Goal: Book appointment/travel/reservation

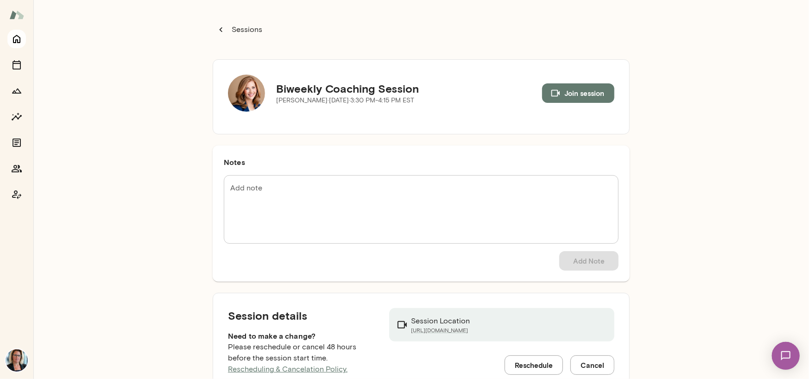
click at [16, 41] on icon "Home" at bounding box center [16, 39] width 7 height 8
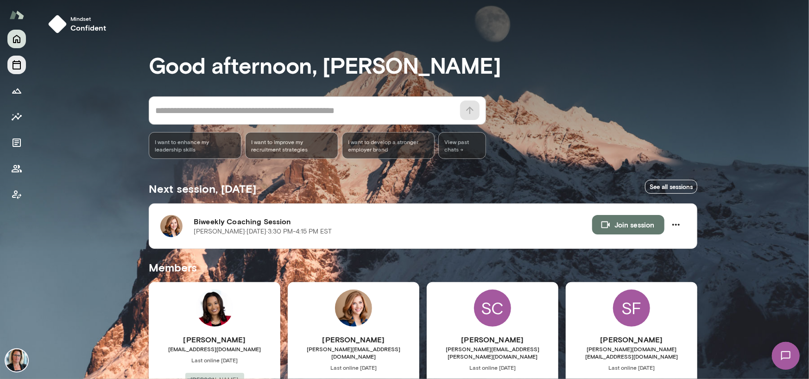
click at [19, 63] on icon "Sessions" at bounding box center [16, 64] width 11 height 11
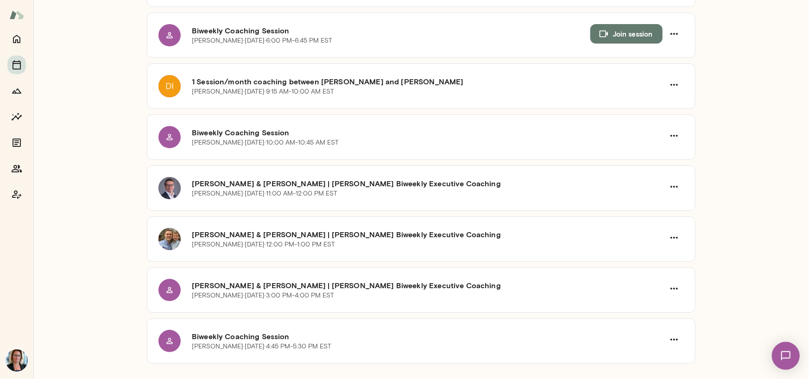
scroll to position [371, 0]
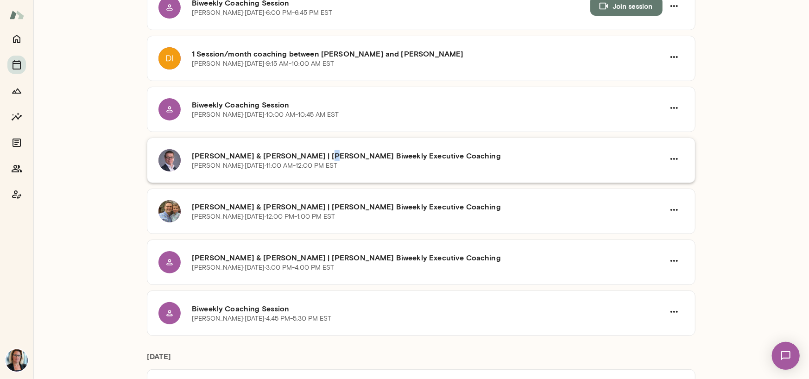
click at [308, 159] on h6 "[PERSON_NAME] & [PERSON_NAME] | [PERSON_NAME] Biweekly Executive Coaching" at bounding box center [428, 155] width 473 height 11
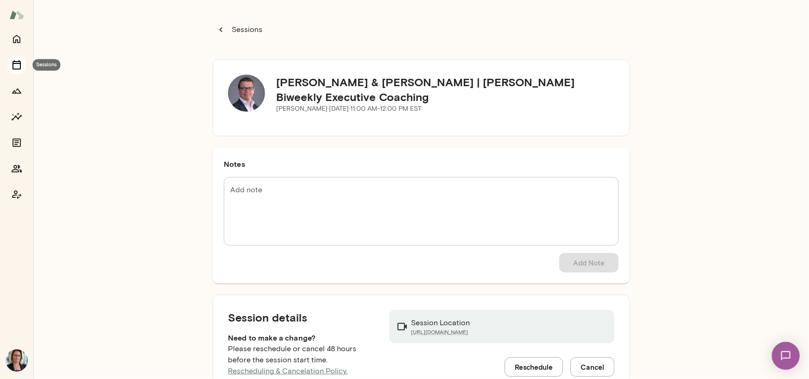
click at [18, 66] on icon "Sessions" at bounding box center [16, 64] width 11 height 11
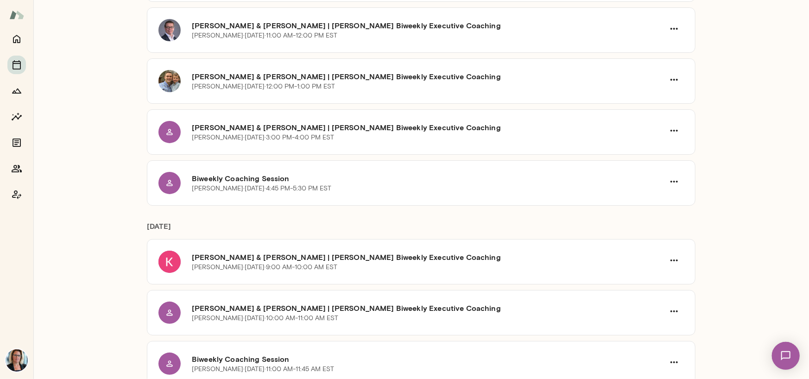
scroll to position [463, 0]
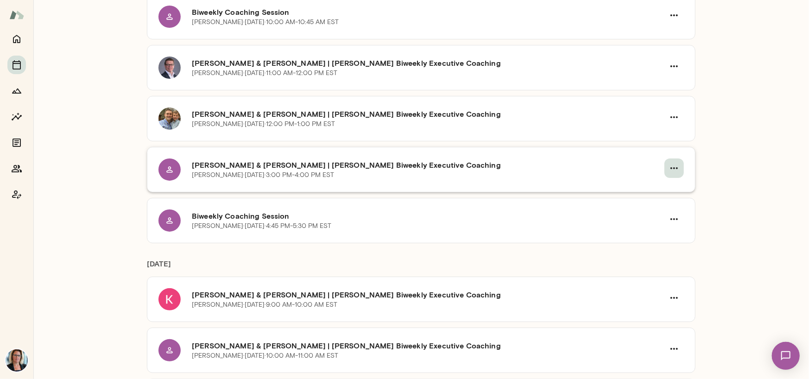
click at [672, 165] on icon "button" at bounding box center [674, 168] width 11 height 11
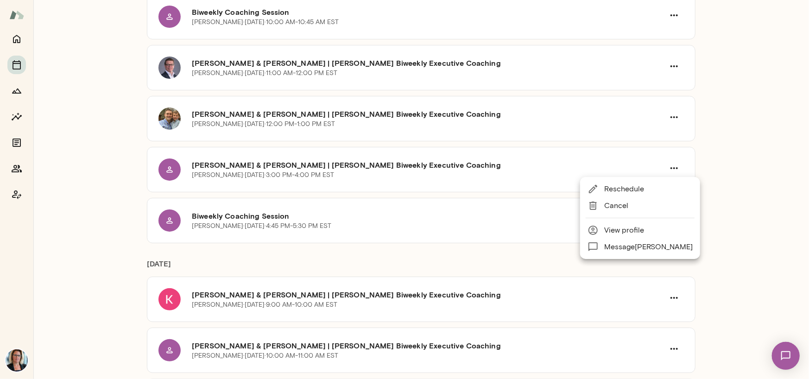
click at [635, 188] on span "Reschedule" at bounding box center [648, 189] width 89 height 11
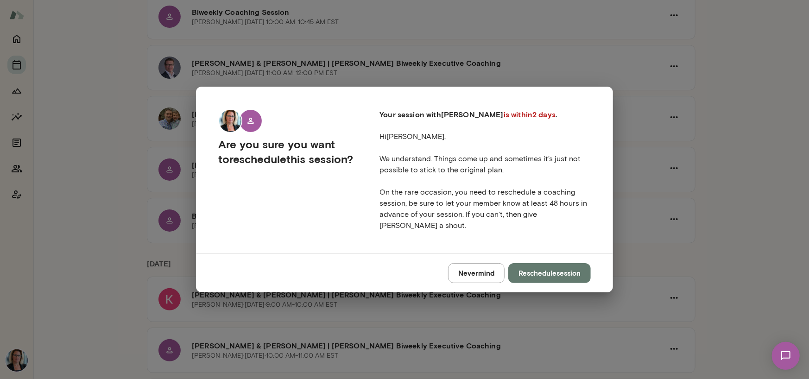
click at [563, 268] on button "Reschedule session" at bounding box center [549, 272] width 82 height 19
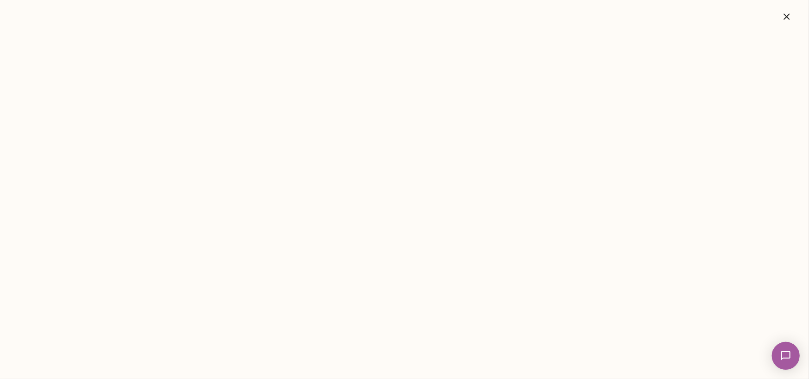
click at [790, 18] on icon "button" at bounding box center [786, 16] width 11 height 11
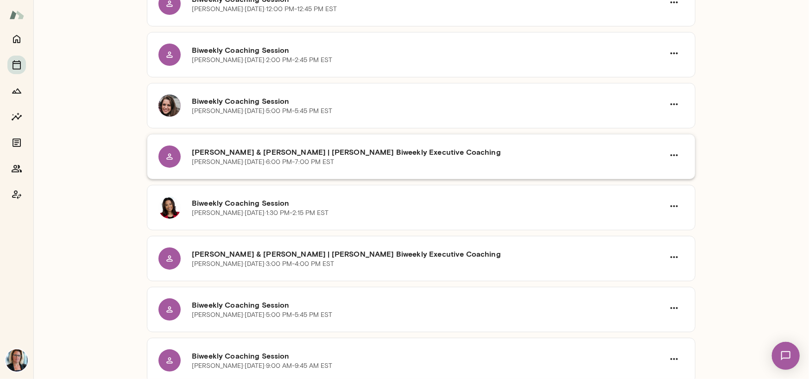
scroll to position [1386, 0]
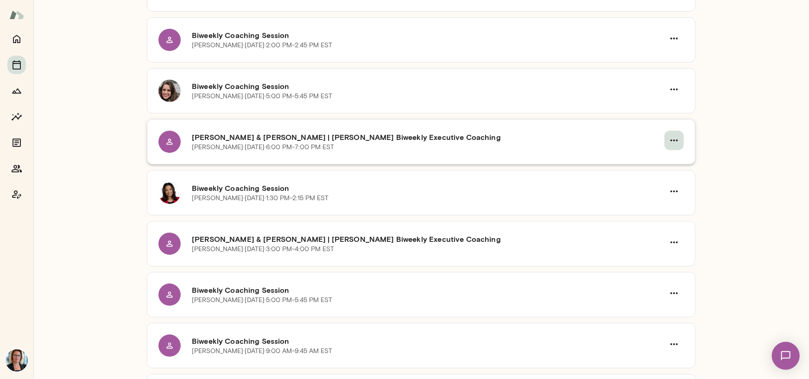
click at [677, 141] on button "button" at bounding box center [674, 140] width 19 height 19
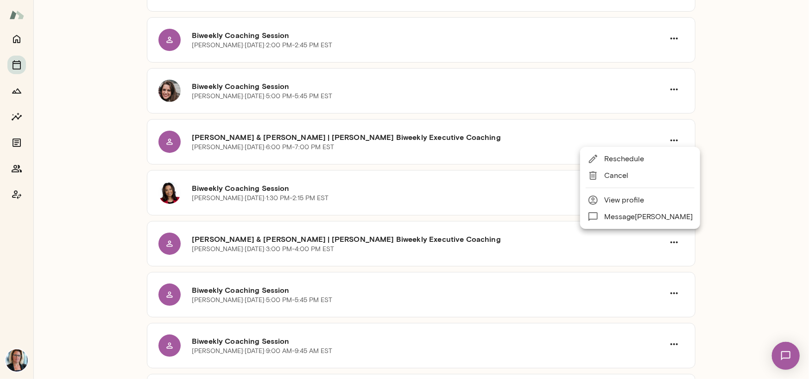
click at [621, 163] on span "Reschedule" at bounding box center [648, 158] width 89 height 11
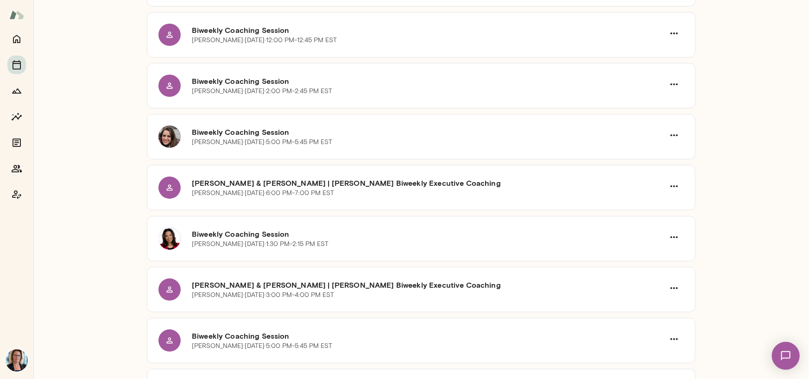
scroll to position [1344, 0]
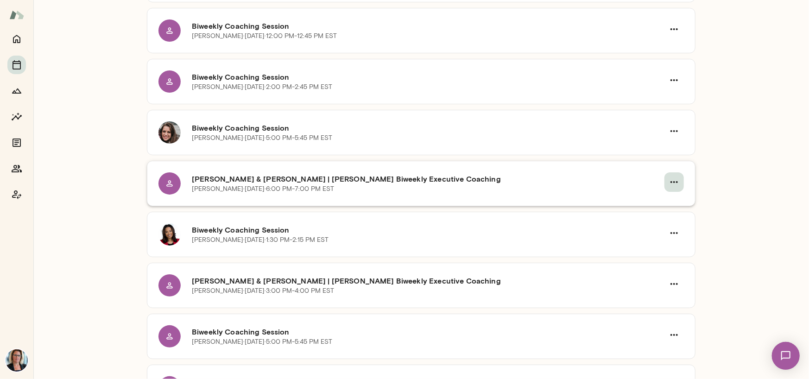
click at [670, 177] on icon "button" at bounding box center [674, 182] width 11 height 11
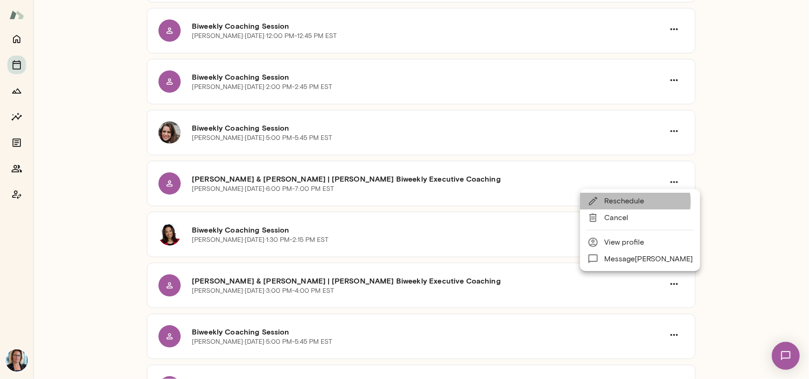
click at [635, 202] on span "Reschedule" at bounding box center [648, 201] width 89 height 11
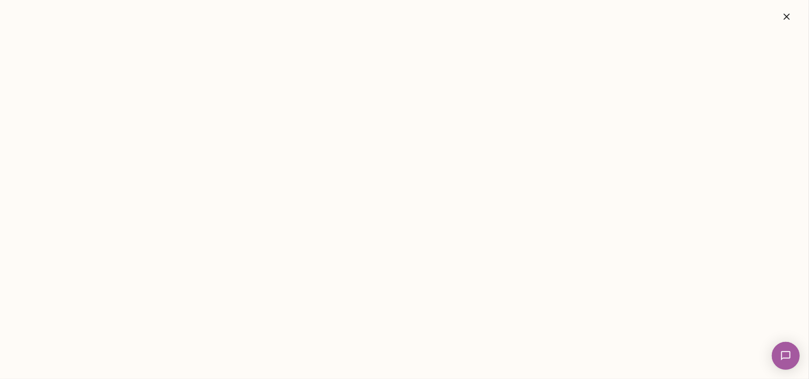
click at [785, 21] on icon "button" at bounding box center [786, 16] width 11 height 11
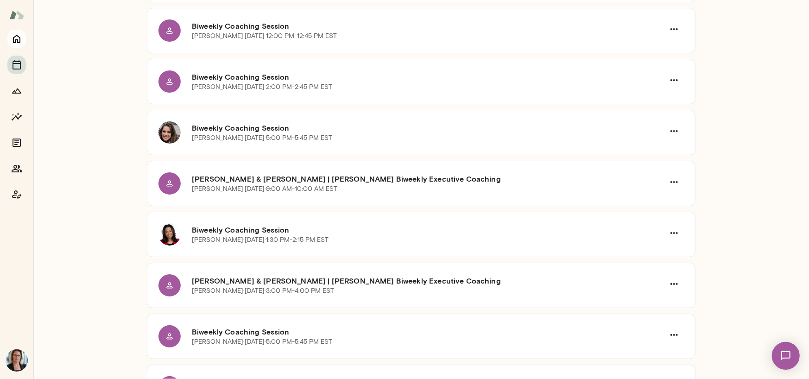
click at [14, 41] on icon "Home" at bounding box center [16, 38] width 11 height 11
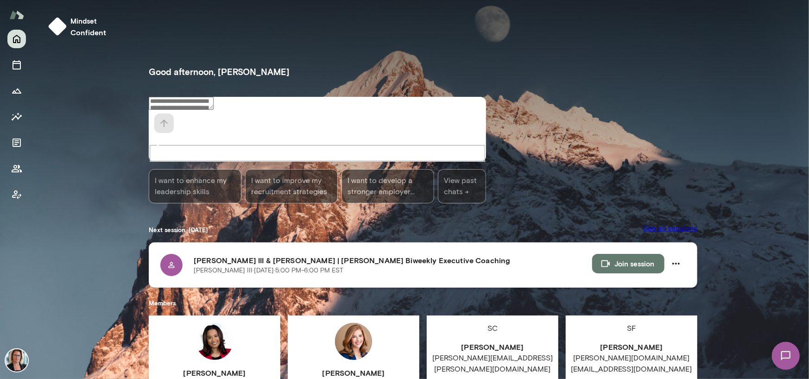
click at [614, 254] on button "Join session" at bounding box center [628, 263] width 72 height 19
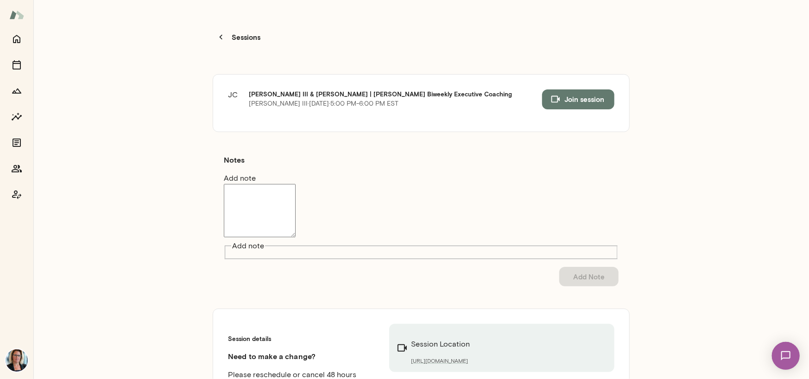
click at [569, 92] on button "Join session" at bounding box center [578, 98] width 72 height 19
